Goal: Information Seeking & Learning: Learn about a topic

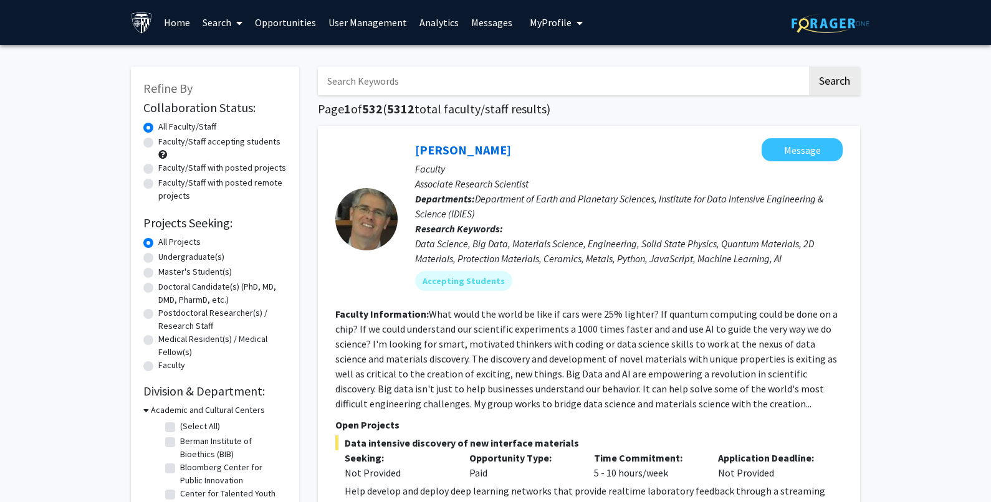
scroll to position [62, 0]
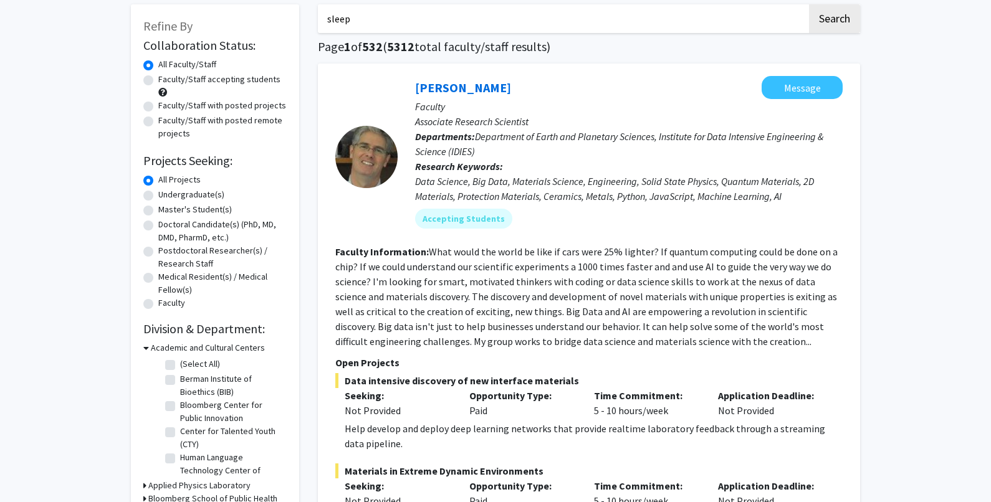
type input "sleep"
click at [809, 4] on button "Search" at bounding box center [834, 18] width 51 height 29
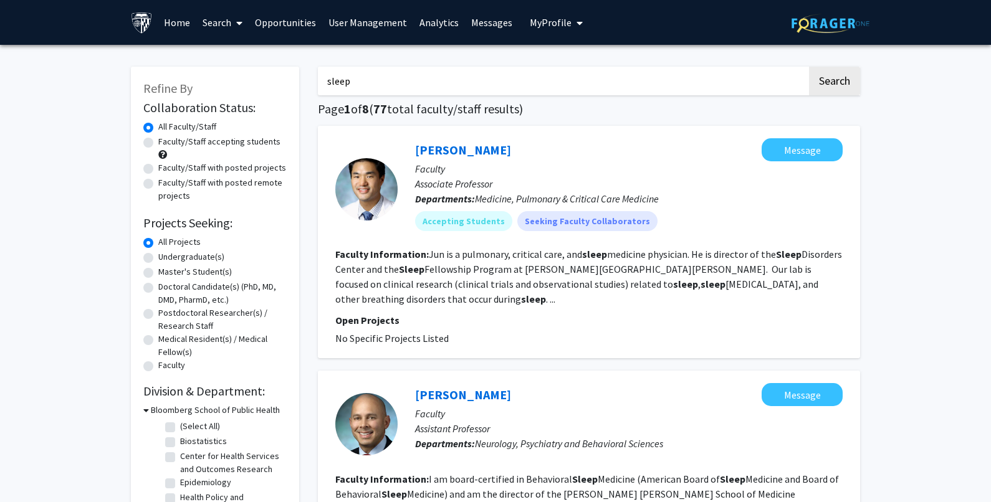
drag, startPoint x: 384, startPoint y: 78, endPoint x: 245, endPoint y: 75, distance: 139.6
click at [809, 67] on button "Search" at bounding box center [834, 81] width 51 height 29
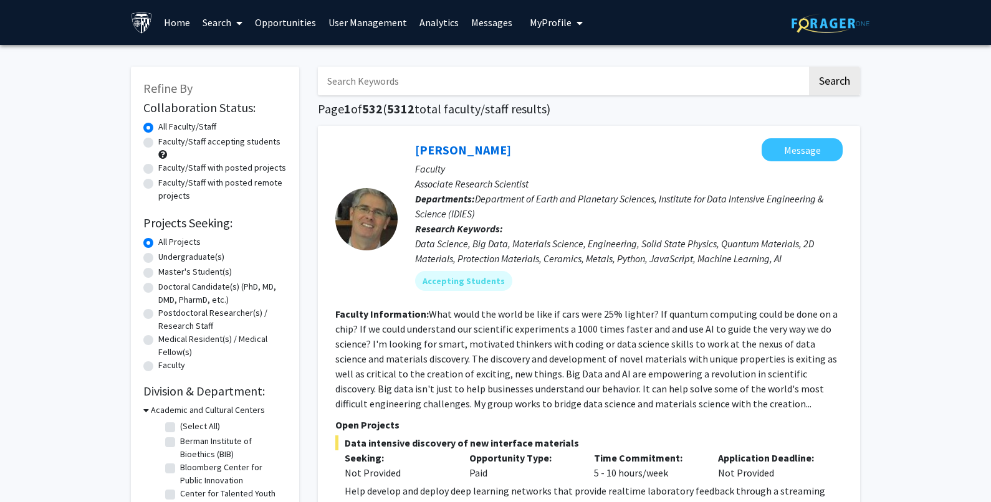
click at [377, 78] on input "Search Keywords" at bounding box center [562, 81] width 489 height 29
type input "[MEDICAL_DATA]"
click at [809, 67] on button "Search" at bounding box center [834, 81] width 51 height 29
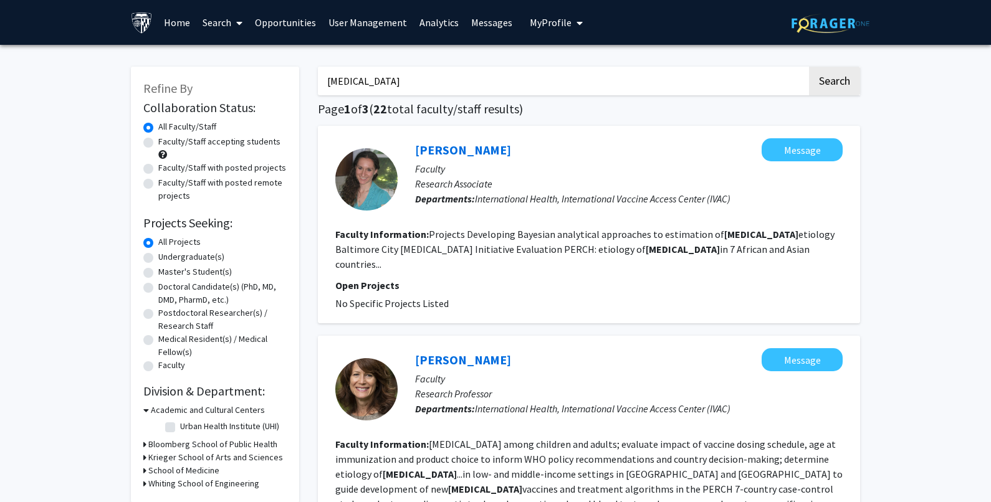
click at [244, 144] on label "Faculty/Staff accepting students" at bounding box center [219, 141] width 122 height 13
click at [166, 143] on input "Faculty/Staff accepting students" at bounding box center [162, 139] width 8 height 8
radio input "true"
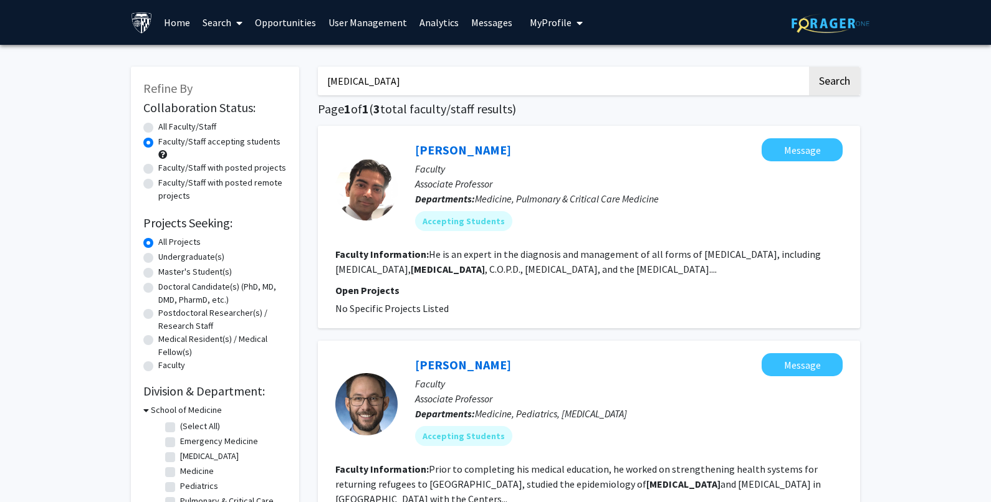
click at [189, 142] on label "Faculty/Staff accepting students" at bounding box center [219, 141] width 122 height 13
click at [166, 142] on input "Faculty/Staff accepting students" at bounding box center [162, 139] width 8 height 8
click at [155, 127] on div "All Faculty/Staff" at bounding box center [214, 127] width 143 height 15
click at [158, 128] on label "All Faculty/Staff" at bounding box center [187, 126] width 58 height 13
click at [158, 128] on input "All Faculty/Staff" at bounding box center [162, 124] width 8 height 8
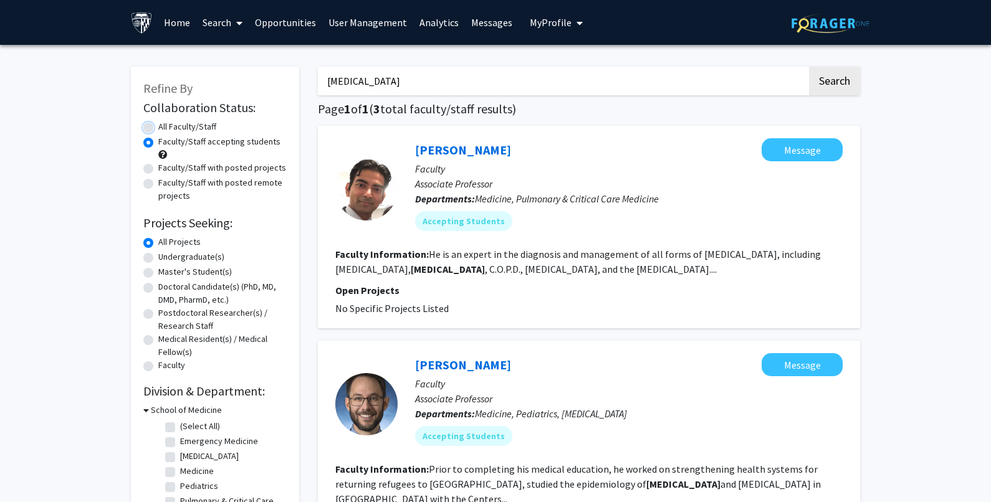
radio input "true"
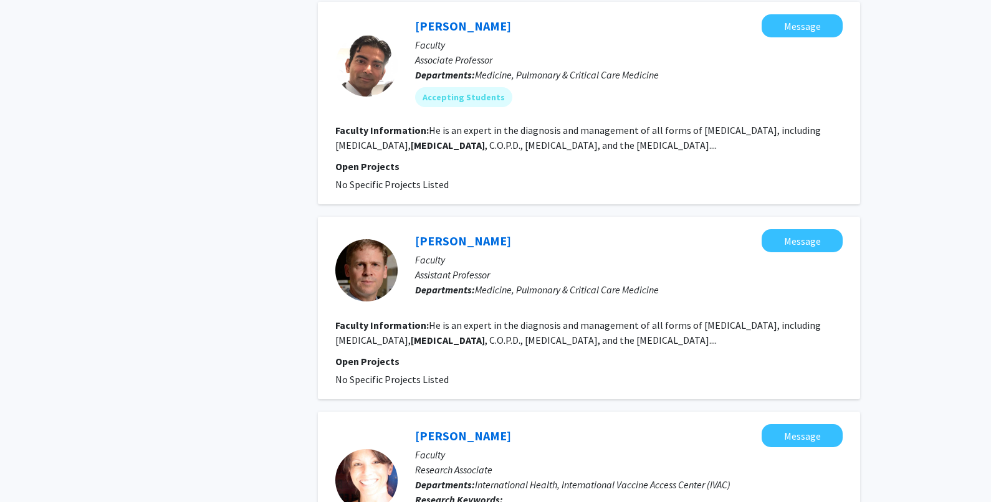
scroll to position [934, 0]
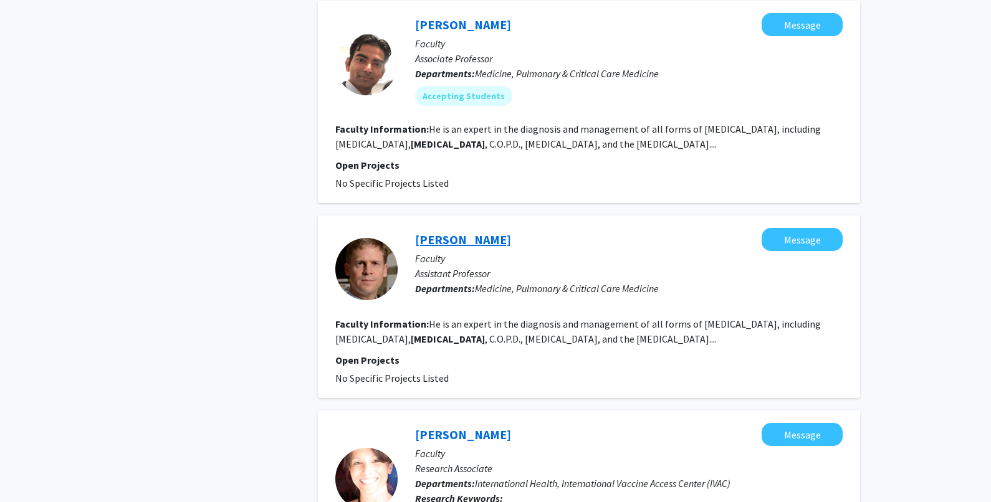
drag, startPoint x: 469, startPoint y: 201, endPoint x: 457, endPoint y: 196, distance: 13.2
click at [457, 232] on link "[PERSON_NAME]" at bounding box center [463, 240] width 96 height 16
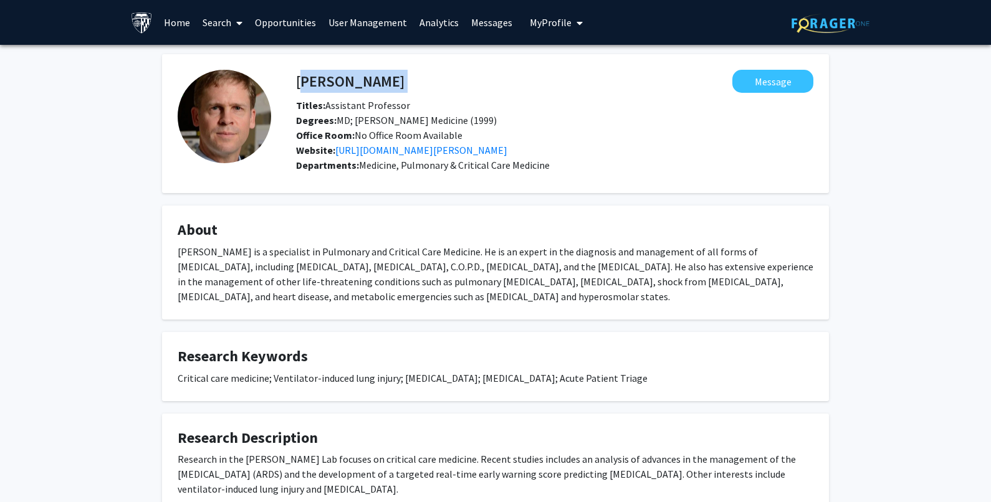
click at [297, 82] on div "[PERSON_NAME] Message" at bounding box center [555, 81] width 536 height 23
copy h4 "[PERSON_NAME]"
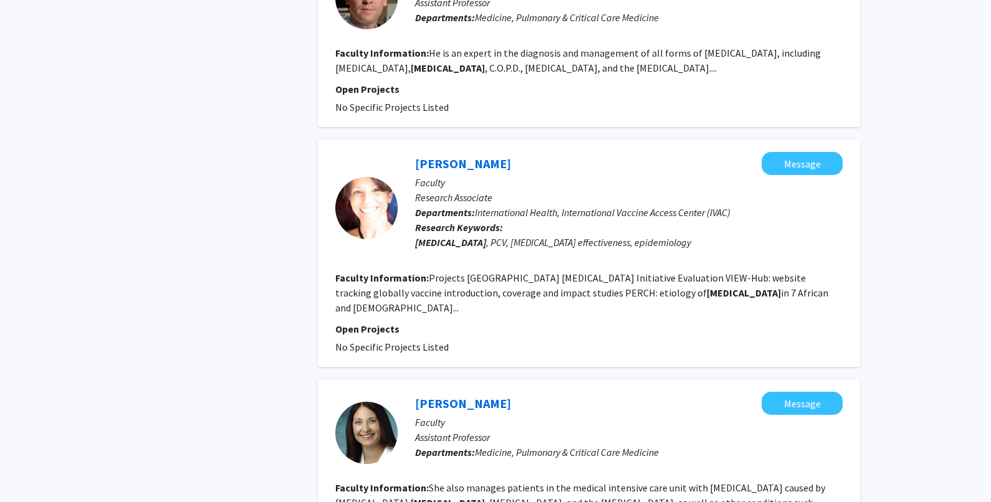
scroll to position [1371, 0]
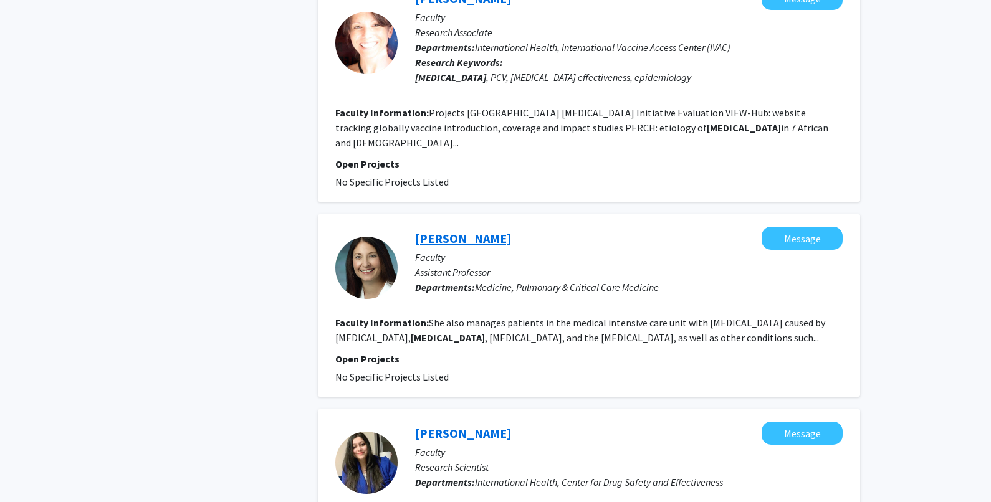
click at [459, 231] on link "[PERSON_NAME]" at bounding box center [463, 239] width 96 height 16
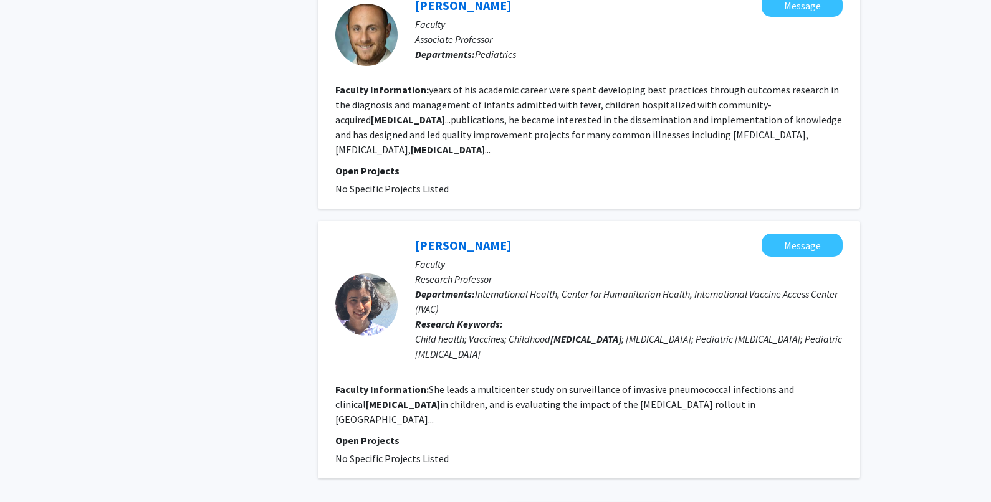
scroll to position [2018, 0]
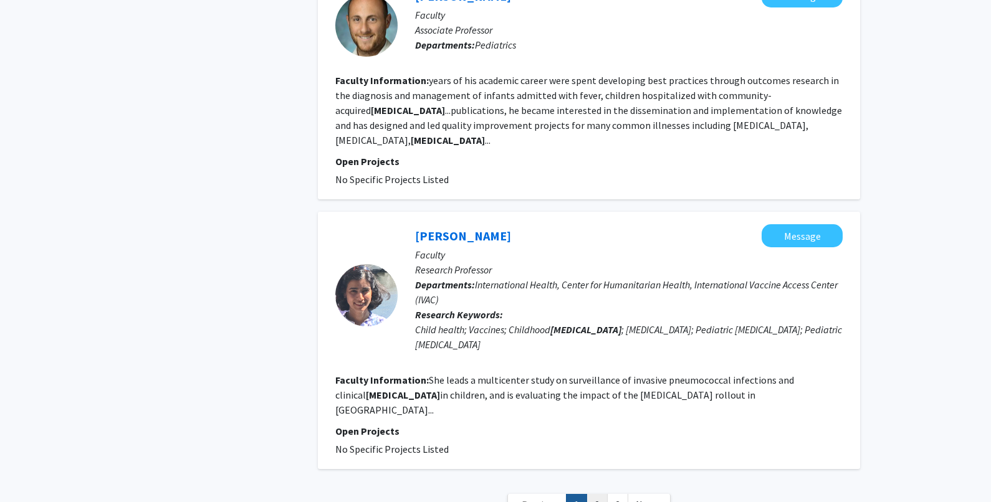
click at [597, 494] on link "2" at bounding box center [596, 505] width 21 height 22
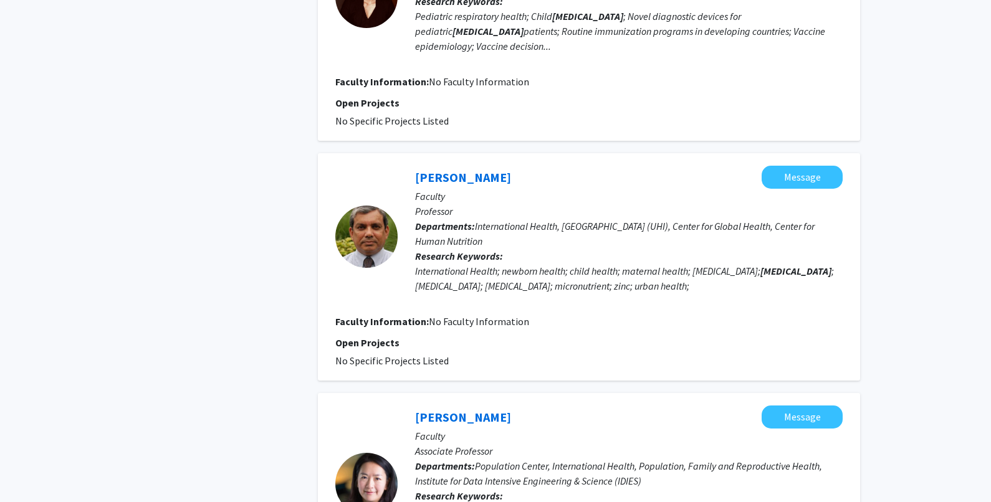
scroll to position [2305, 0]
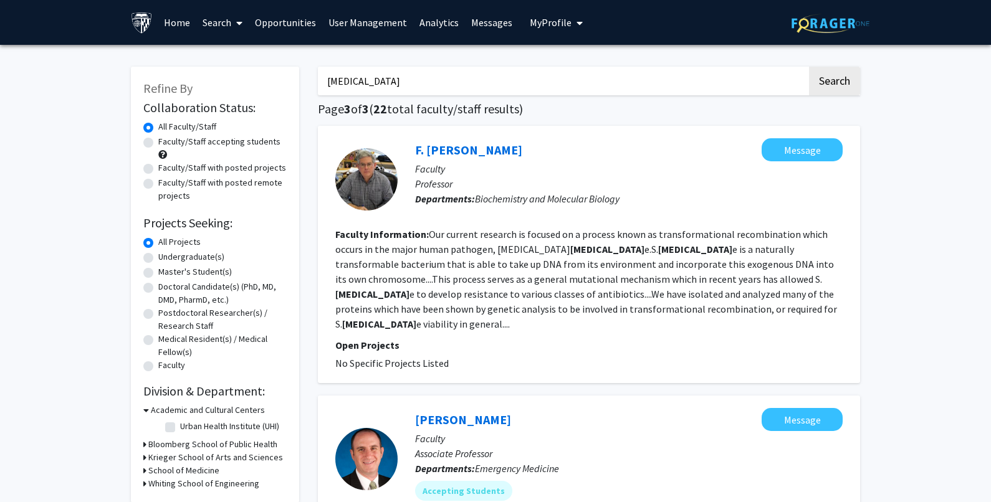
drag, startPoint x: 376, startPoint y: 82, endPoint x: 226, endPoint y: 83, distance: 150.1
click at [226, 83] on div "Refine By Collaboration Status: Collaboration Status All Faculty/Staff Collabor…" at bounding box center [495, 369] width 748 height 631
click at [809, 67] on button "Search" at bounding box center [834, 81] width 51 height 29
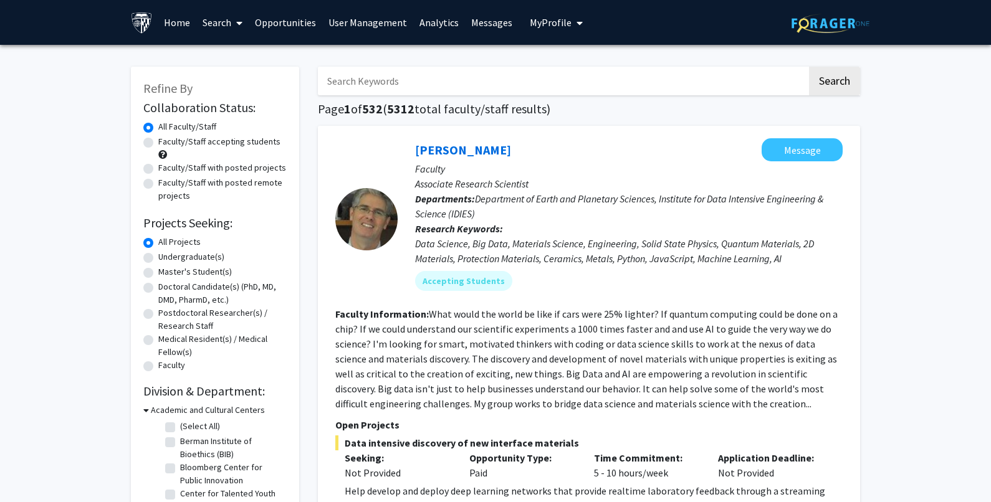
click at [343, 77] on input "Search Keywords" at bounding box center [562, 81] width 489 height 29
paste input "[PERSON_NAME]"
type input "[PERSON_NAME]"
click at [828, 82] on button "Search" at bounding box center [834, 81] width 51 height 29
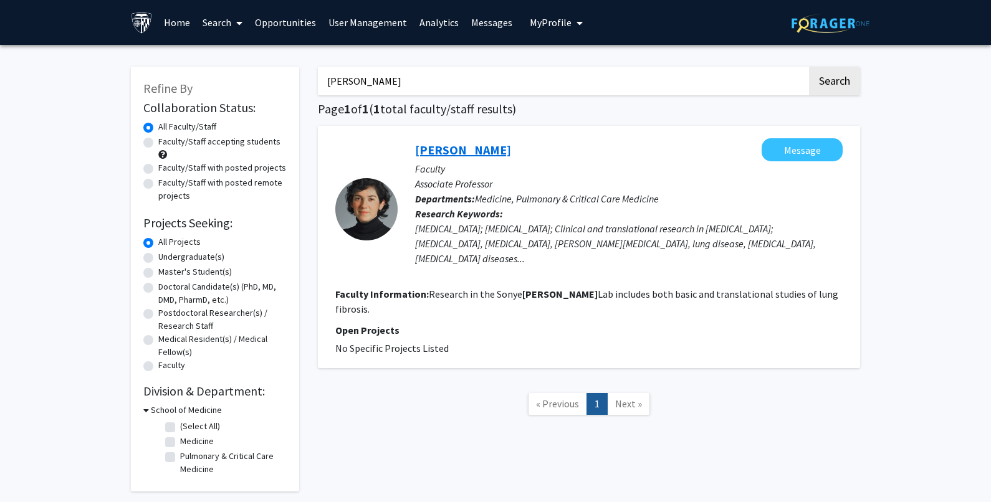
click at [426, 151] on link "[PERSON_NAME]" at bounding box center [463, 150] width 96 height 16
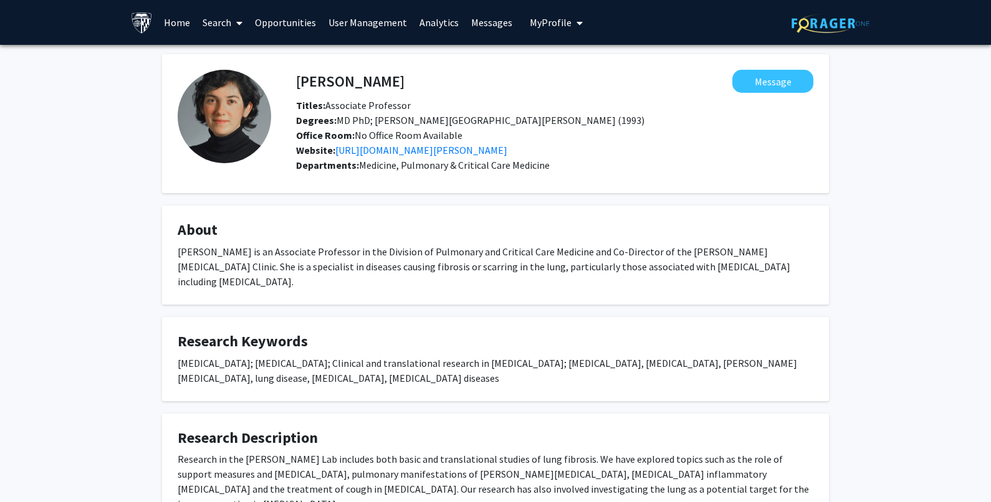
click at [234, 22] on span at bounding box center [236, 23] width 11 height 44
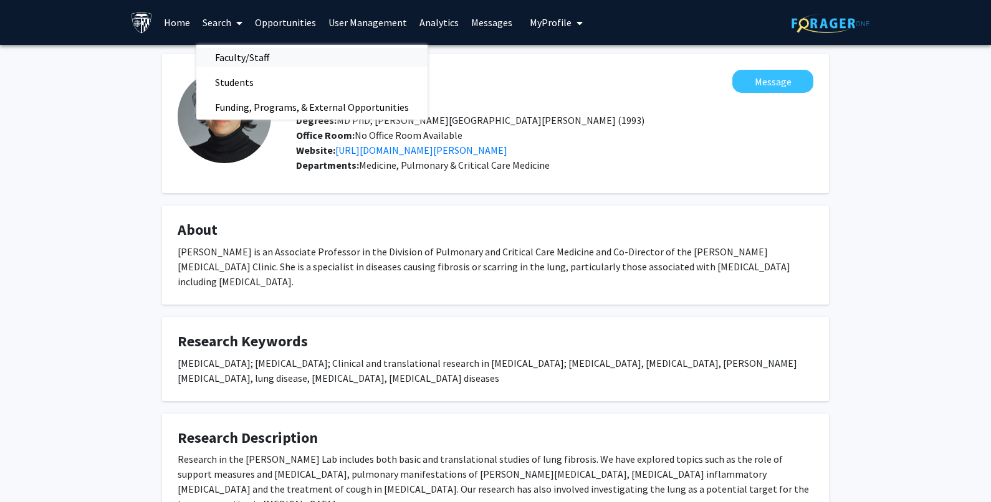
click at [220, 53] on span "Faculty/Staff" at bounding box center [242, 57] width 92 height 25
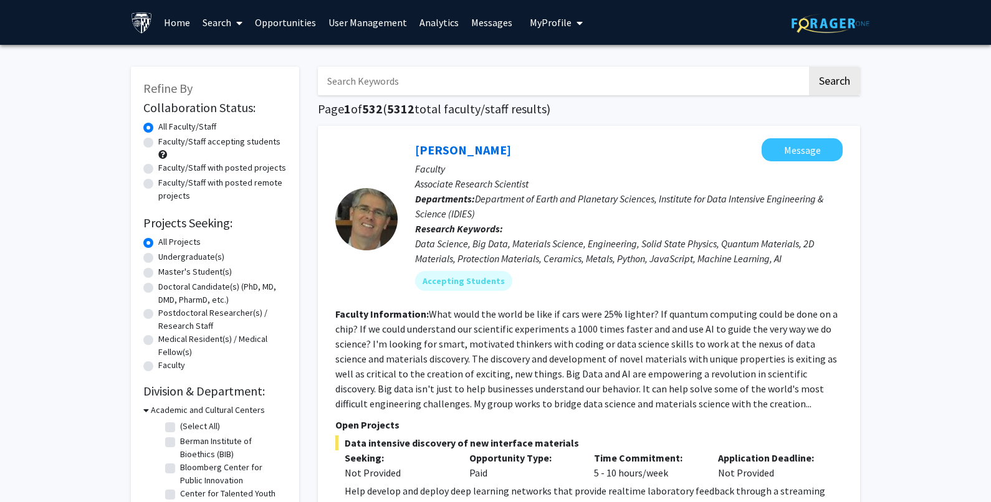
click at [375, 85] on input "Search Keywords" at bounding box center [562, 81] width 489 height 29
click at [809, 67] on button "Search" at bounding box center [834, 81] width 51 height 29
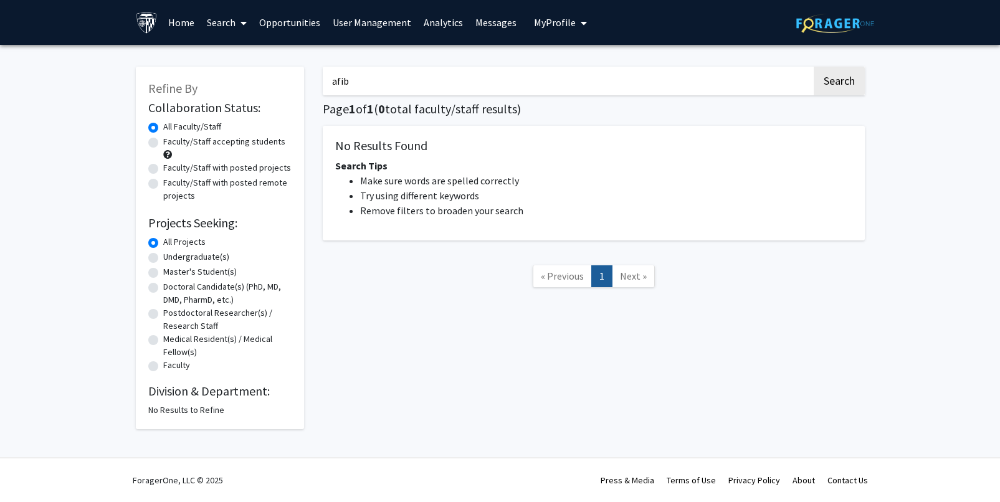
drag, startPoint x: 373, startPoint y: 82, endPoint x: 285, endPoint y: 79, distance: 88.5
click at [285, 79] on div "Refine By Collaboration Status: Collaboration Status All Faculty/Staff Collabor…" at bounding box center [500, 241] width 748 height 375
click at [364, 74] on input "afib" at bounding box center [567, 81] width 489 height 29
click at [288, 79] on div "Refine By Collaboration Status: Collaboration Status All Faculty/Staff Collabor…" at bounding box center [500, 241] width 748 height 375
drag, startPoint x: 402, startPoint y: 74, endPoint x: 260, endPoint y: 79, distance: 142.2
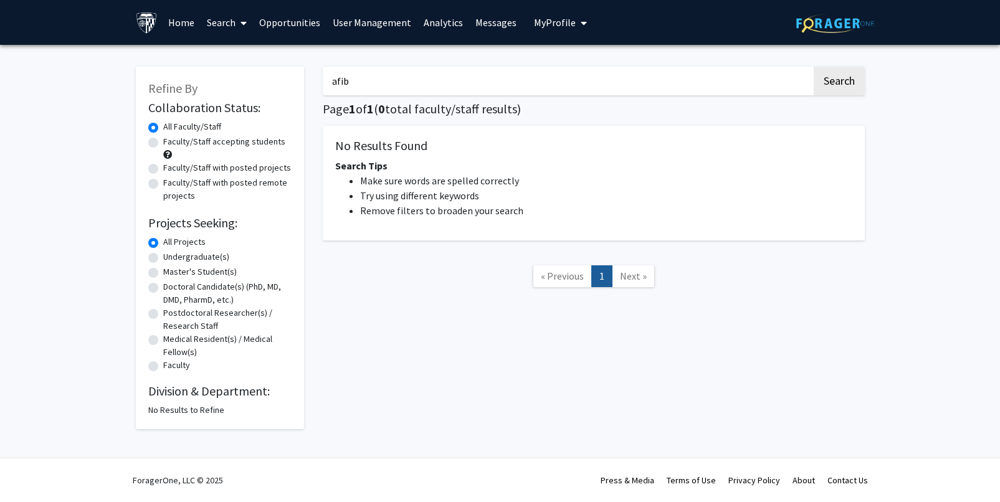
click at [260, 79] on div "Refine By Collaboration Status: Collaboration Status All Faculty/Staff Collabor…" at bounding box center [500, 241] width 748 height 375
type input "atrial"
click at [814, 67] on button "Search" at bounding box center [839, 81] width 51 height 29
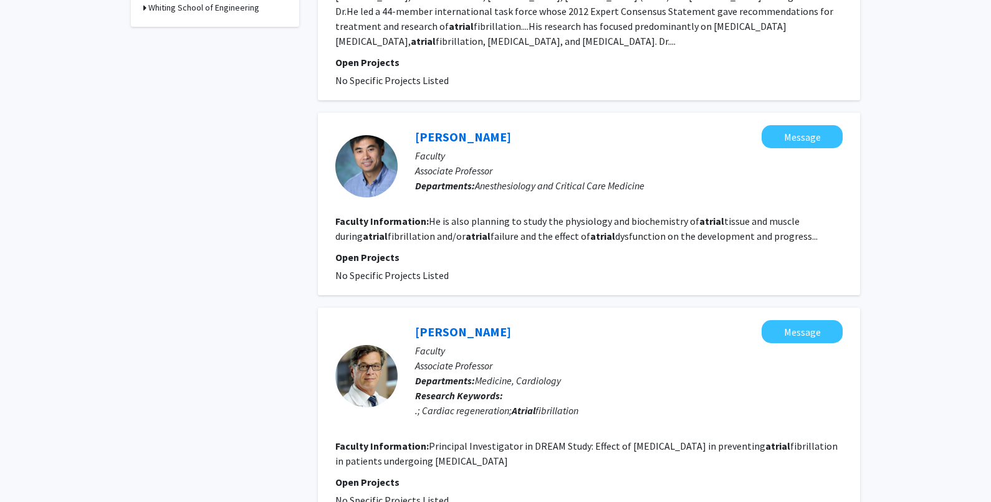
scroll to position [498, 0]
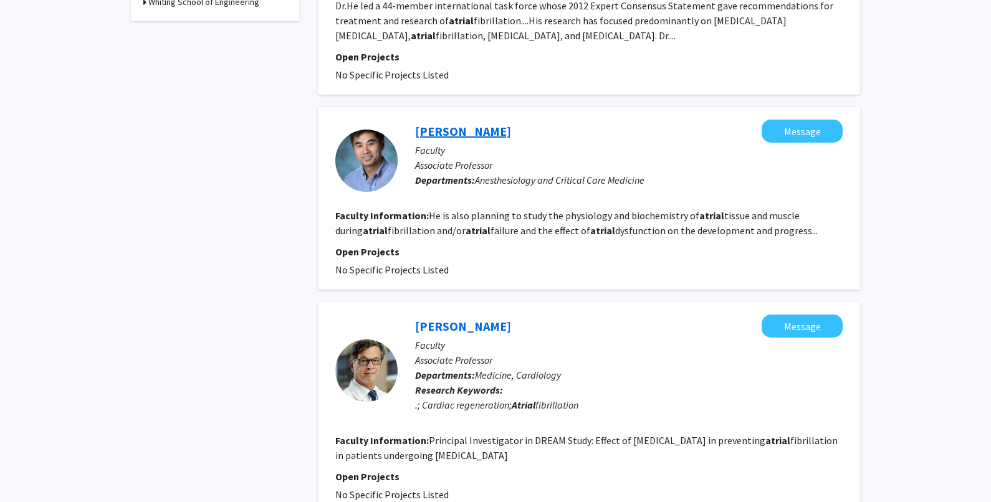
click at [454, 130] on link "[PERSON_NAME]" at bounding box center [463, 131] width 96 height 16
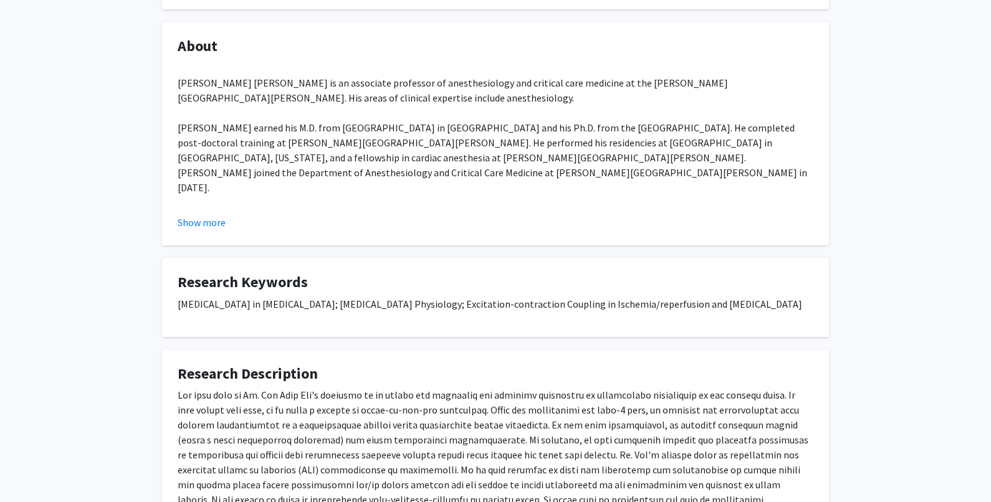
scroll to position [187, 0]
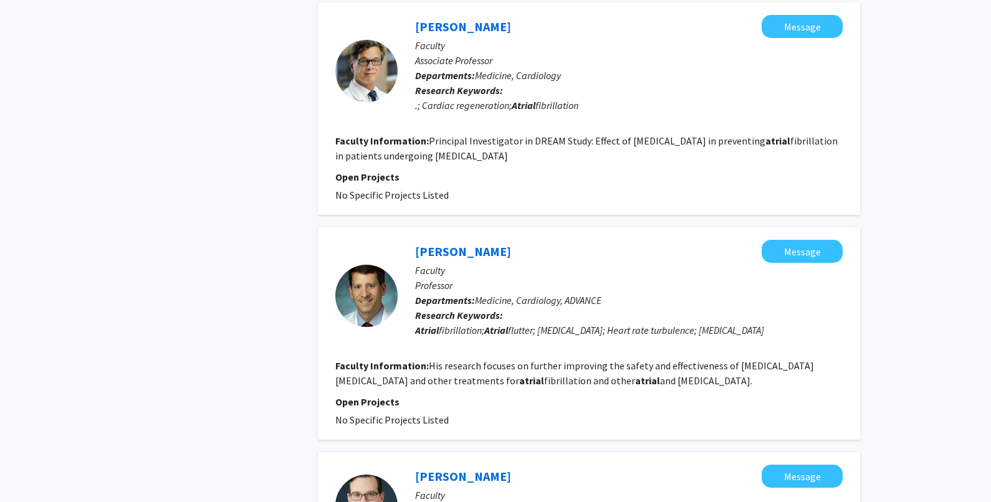
scroll to position [810, 0]
